Goal: Information Seeking & Learning: Find contact information

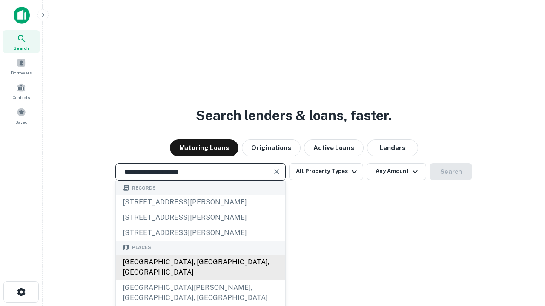
click at [200, 280] on div "[GEOGRAPHIC_DATA], [GEOGRAPHIC_DATA], [GEOGRAPHIC_DATA]" at bounding box center [200, 268] width 169 height 26
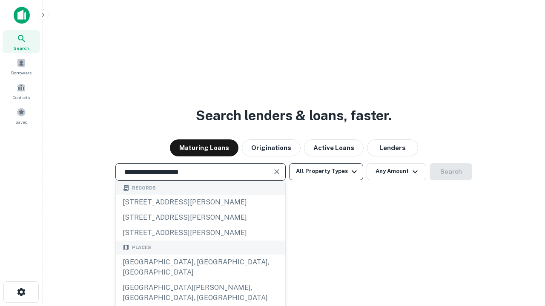
click at [326, 172] on button "All Property Types" at bounding box center [326, 171] width 74 height 17
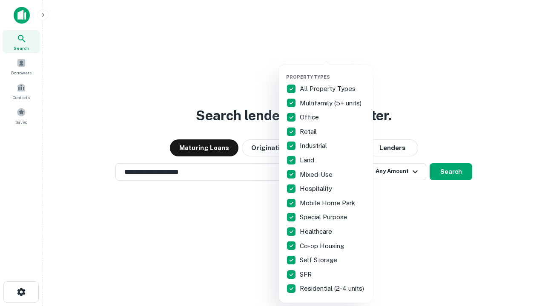
type input "**********"
click at [333, 72] on button "button" at bounding box center [333, 72] width 94 height 0
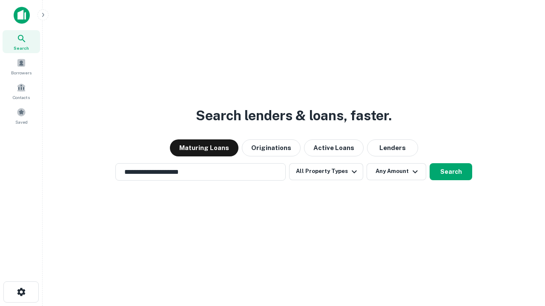
scroll to position [13, 0]
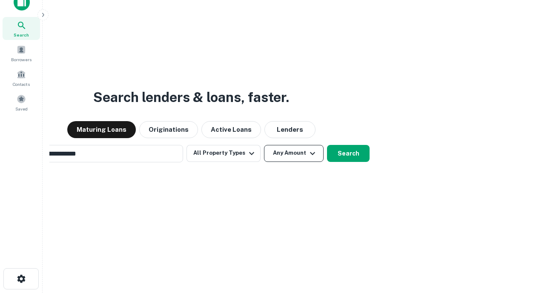
click at [264, 145] on button "Any Amount" at bounding box center [294, 153] width 60 height 17
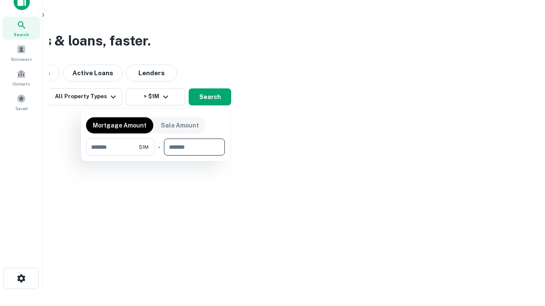
type input "*******"
click at [155, 156] on button "button" at bounding box center [155, 156] width 139 height 0
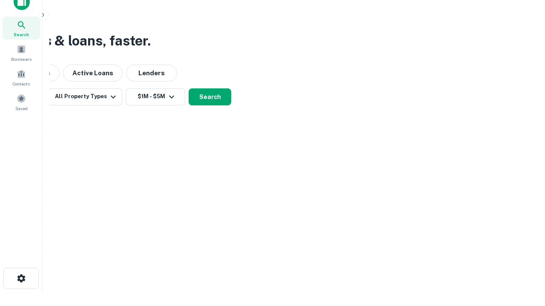
scroll to position [5, 157]
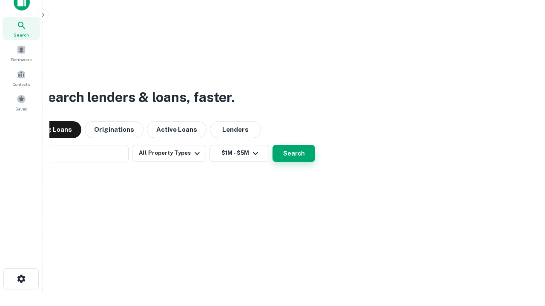
click at [272, 145] on button "Search" at bounding box center [293, 153] width 43 height 17
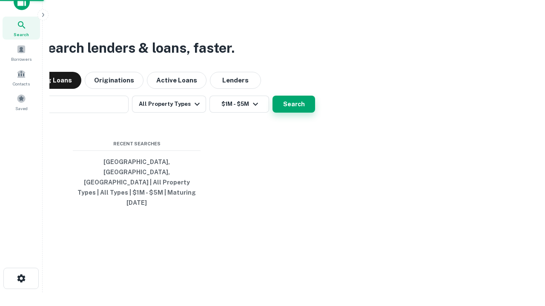
scroll to position [23, 241]
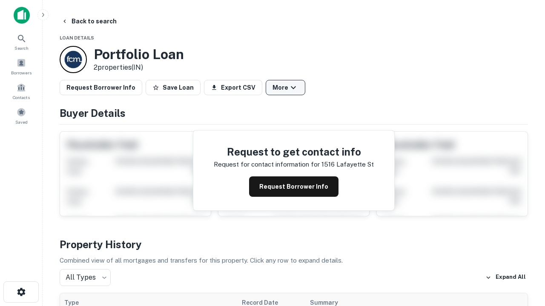
click at [285, 88] on button "More" at bounding box center [286, 87] width 40 height 15
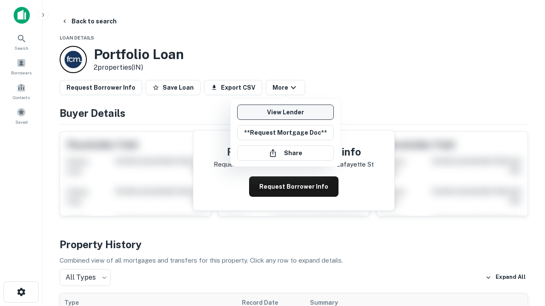
click at [285, 112] on link "View Lender" at bounding box center [285, 112] width 97 height 15
